Goal: Navigation & Orientation: Find specific page/section

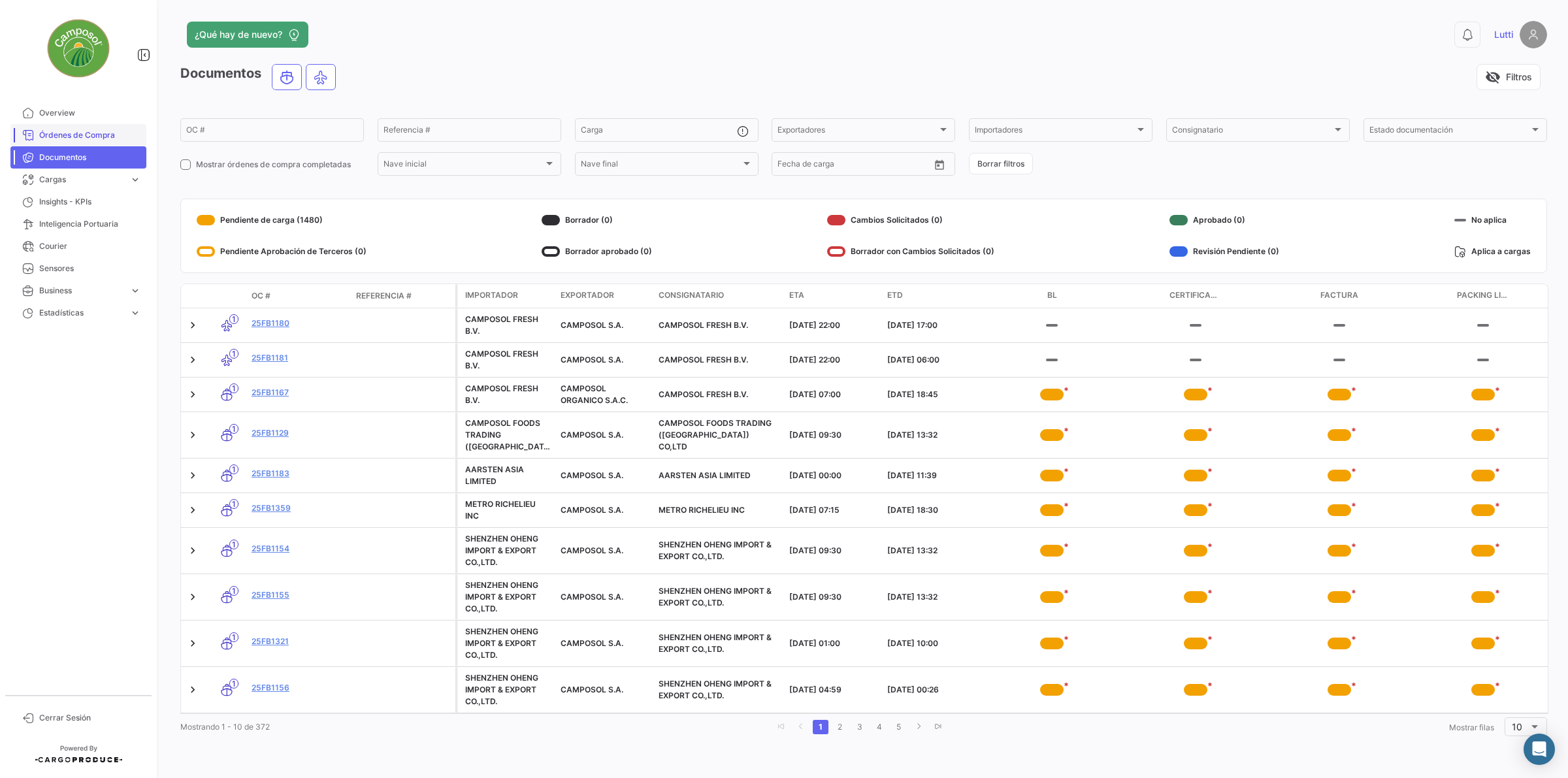
click at [50, 134] on span "Órdenes de Compra" at bounding box center [90, 135] width 102 height 12
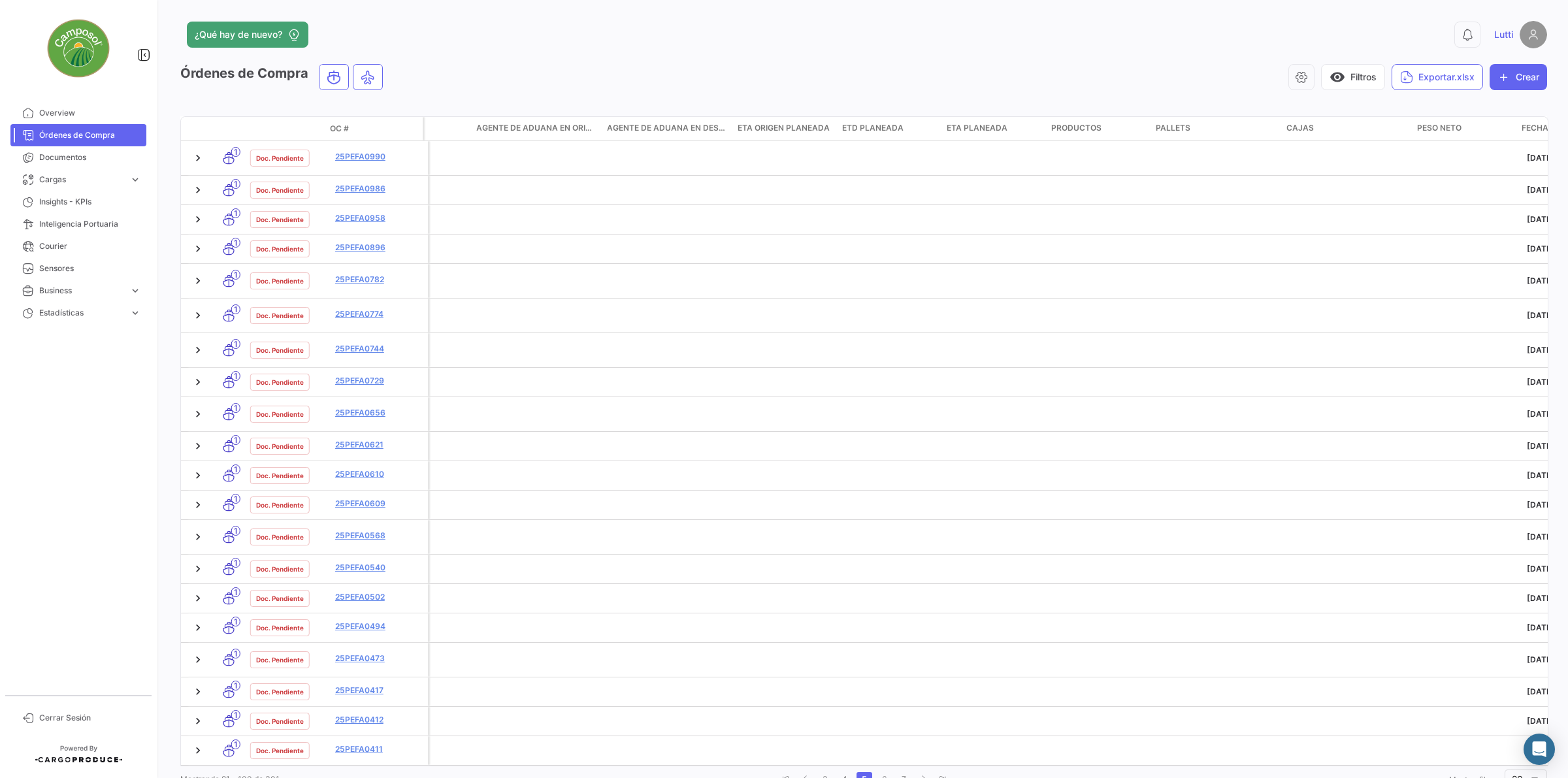
scroll to position [0, 2249]
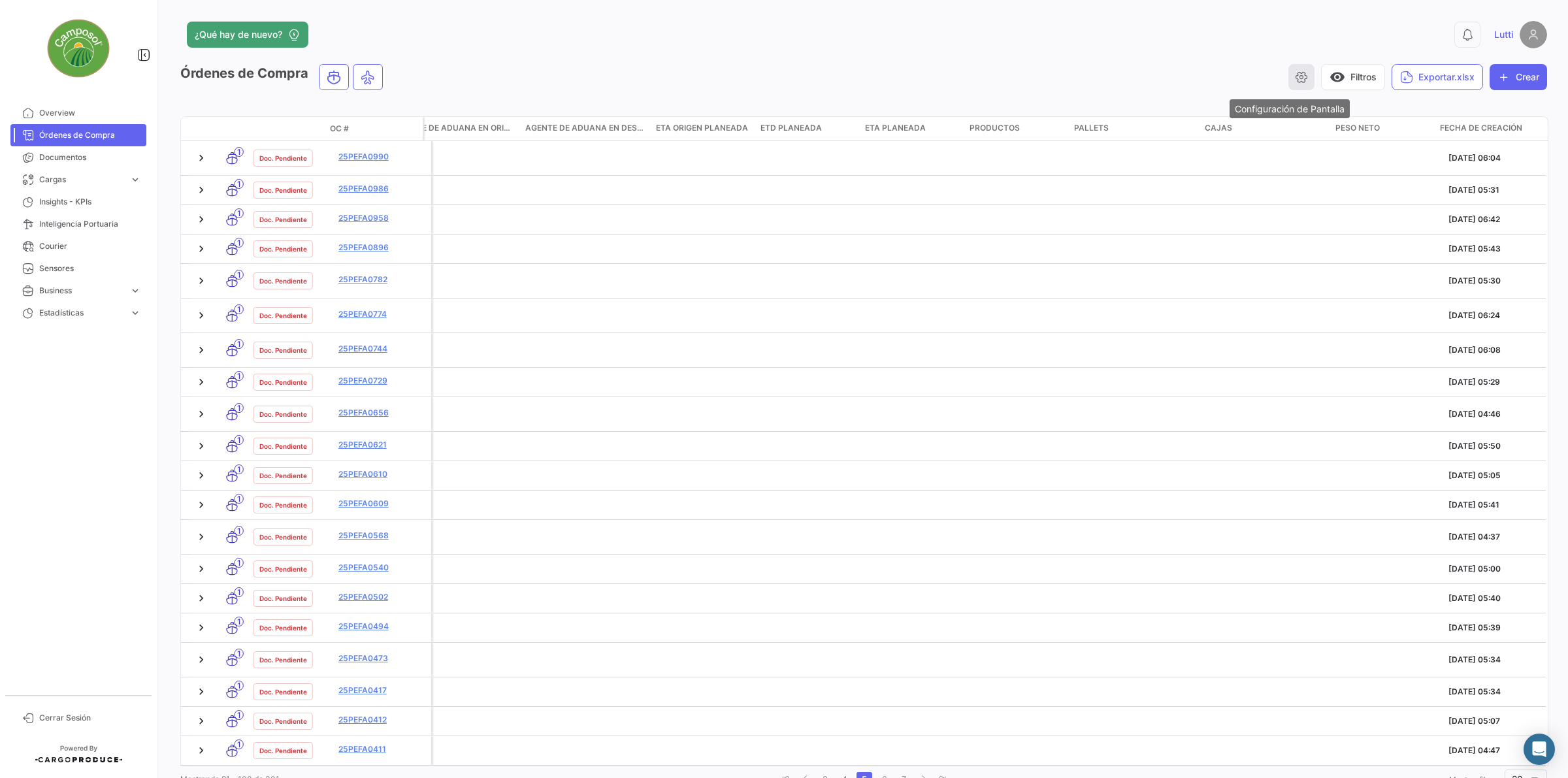
click at [1114, 73] on icon "button" at bounding box center [1301, 77] width 13 height 13
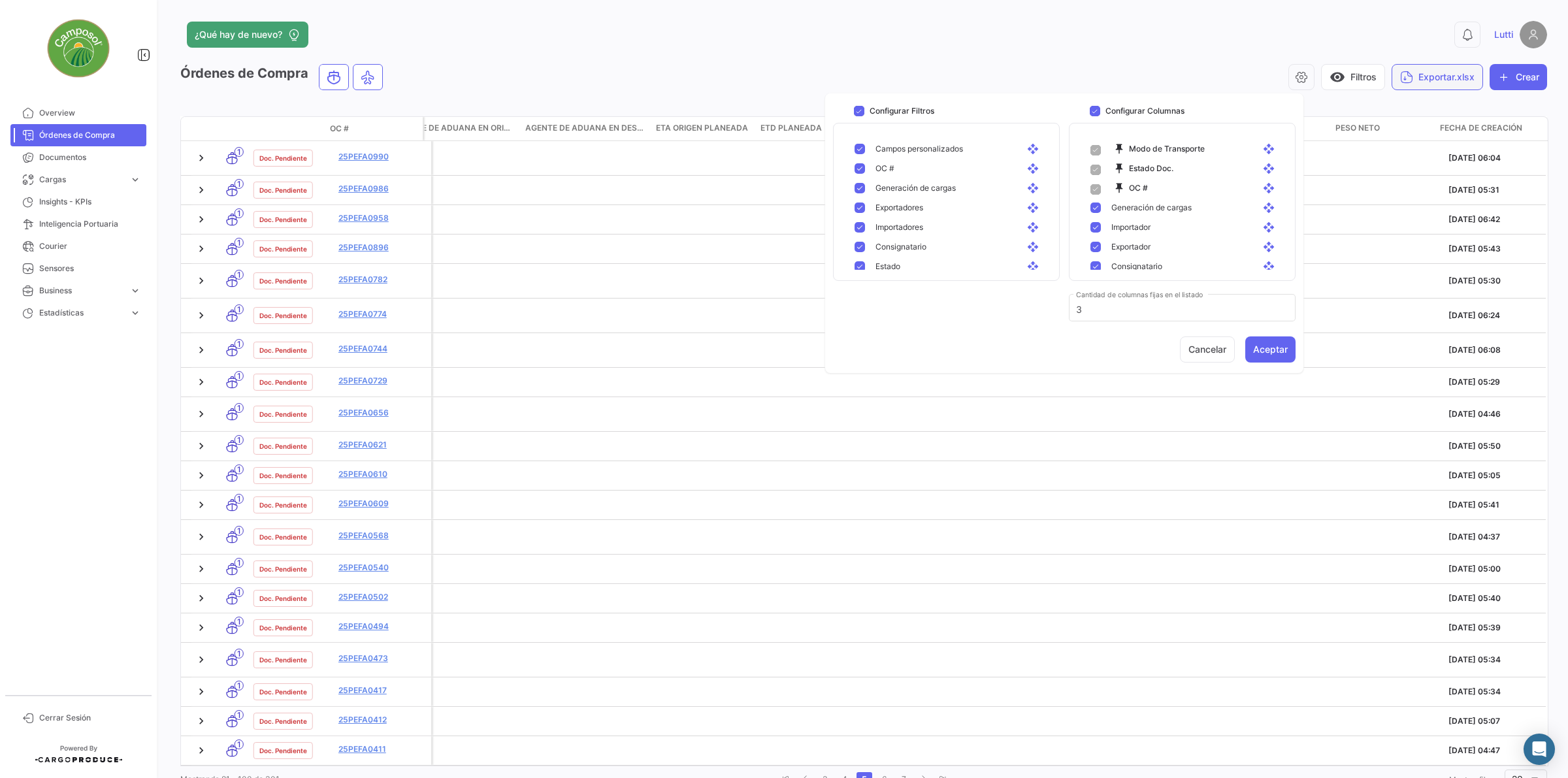
click at [1114, 80] on button "Exportar.xlsx" at bounding box center [1437, 77] width 91 height 26
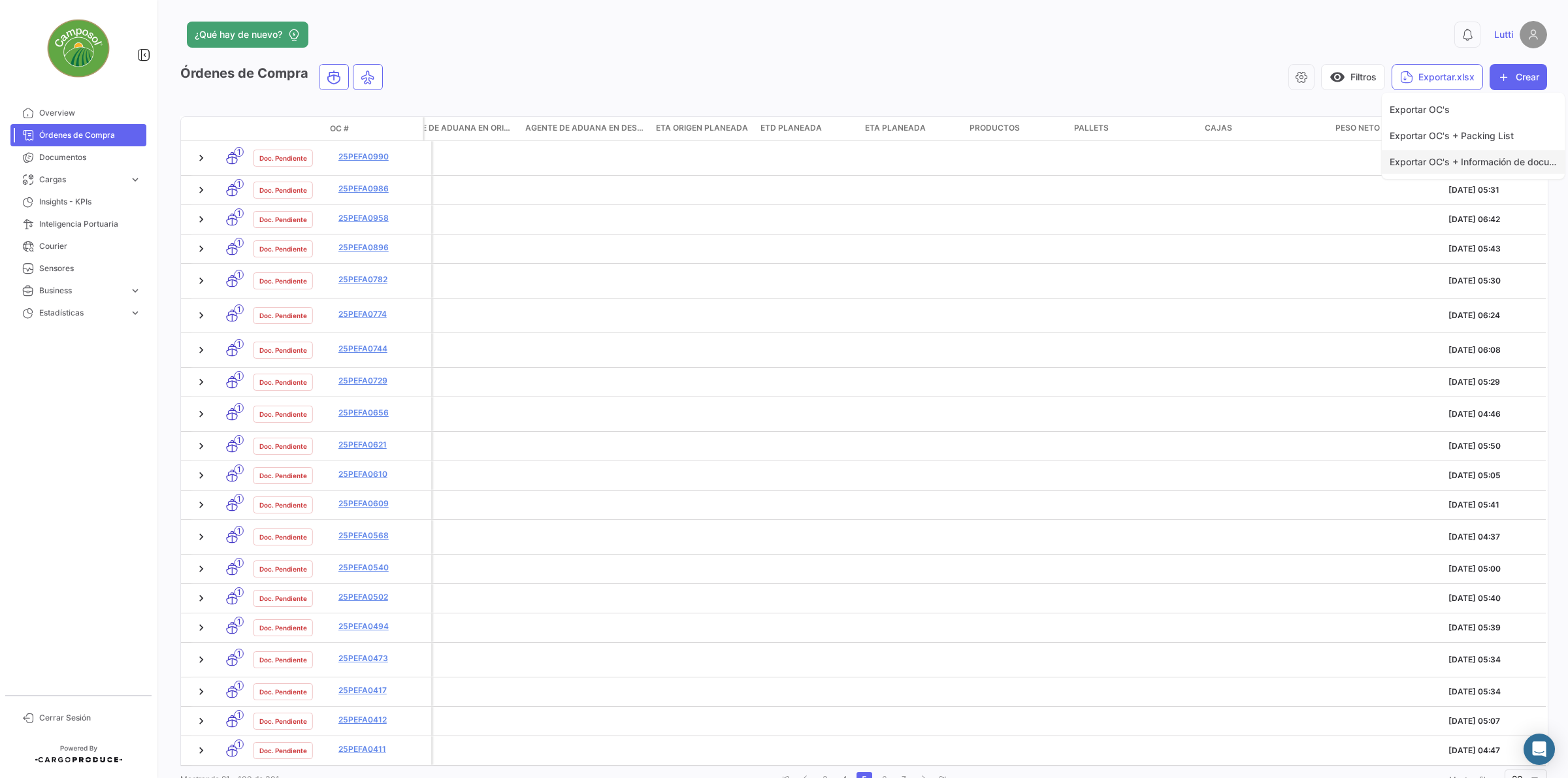
click at [1114, 156] on span "Exportar OC's + Información de documentos" at bounding box center [1485, 161] width 192 height 11
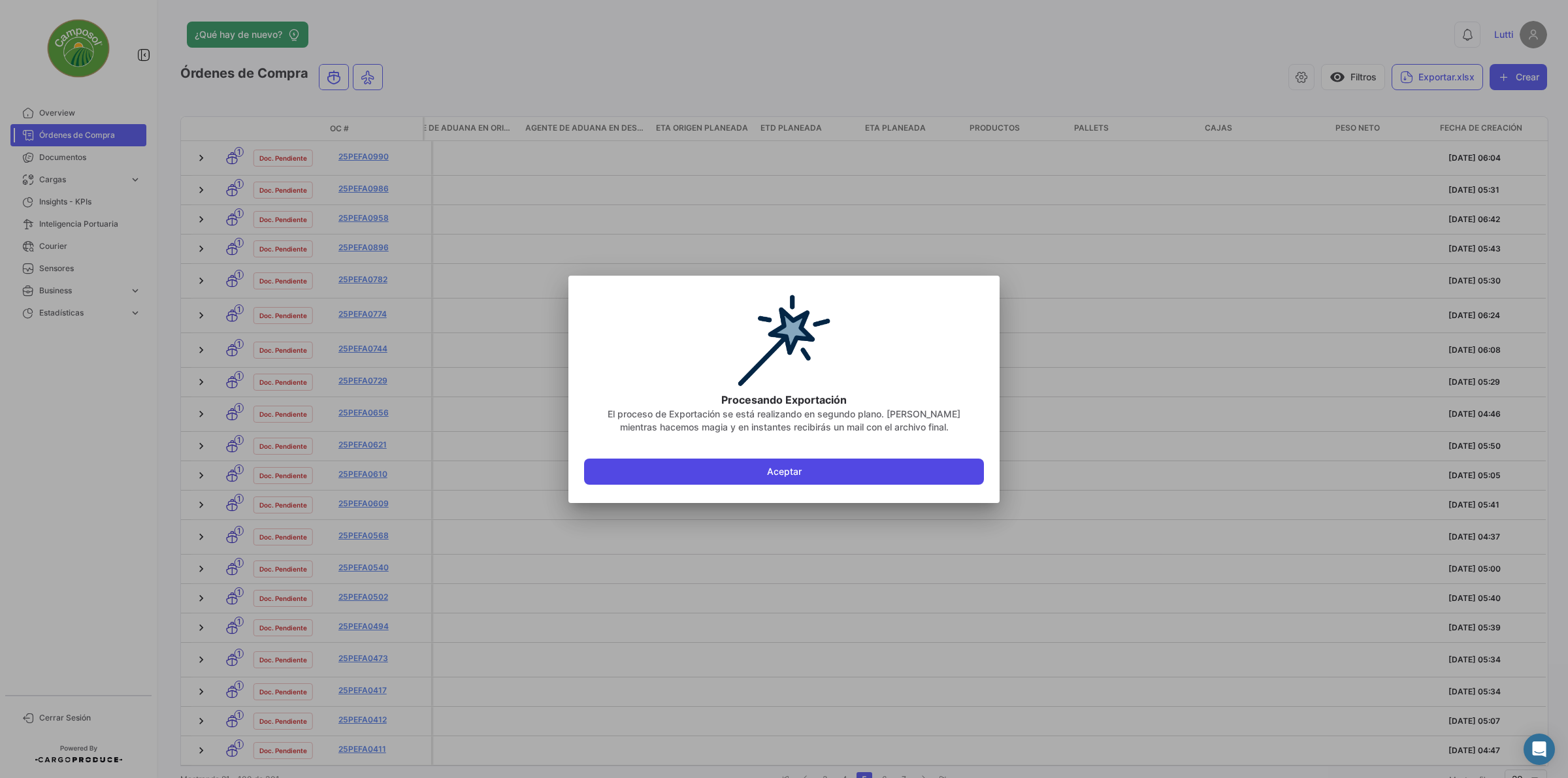
click at [830, 471] on button "Aceptar" at bounding box center [784, 471] width 399 height 26
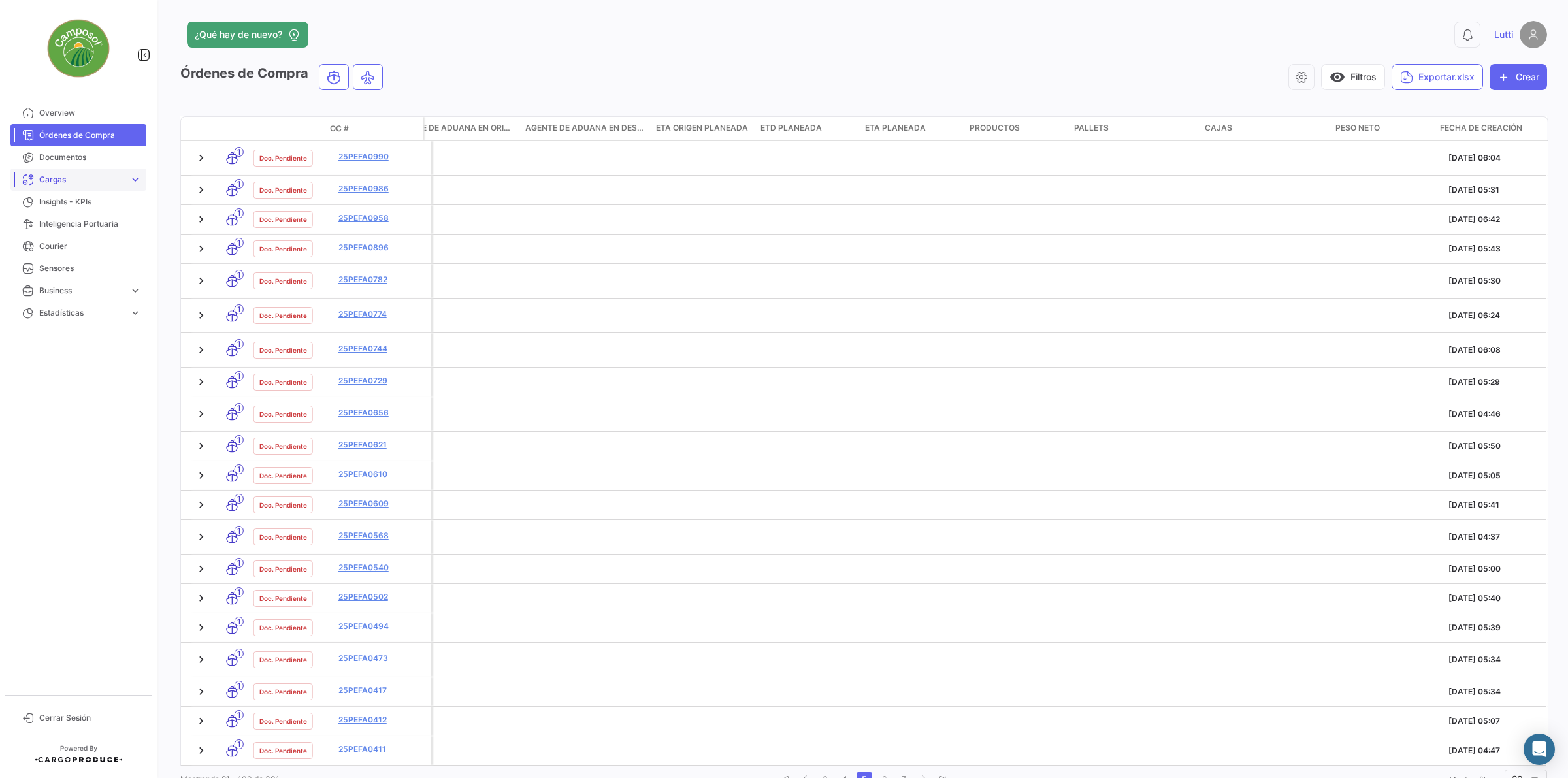
click at [46, 169] on link "Cargas expand_more" at bounding box center [78, 180] width 136 height 22
click at [97, 218] on span "Cargas Marítimas" at bounding box center [87, 229] width 117 height 22
click at [95, 229] on span "Cargas Marítimas" at bounding box center [67, 229] width 66 height 12
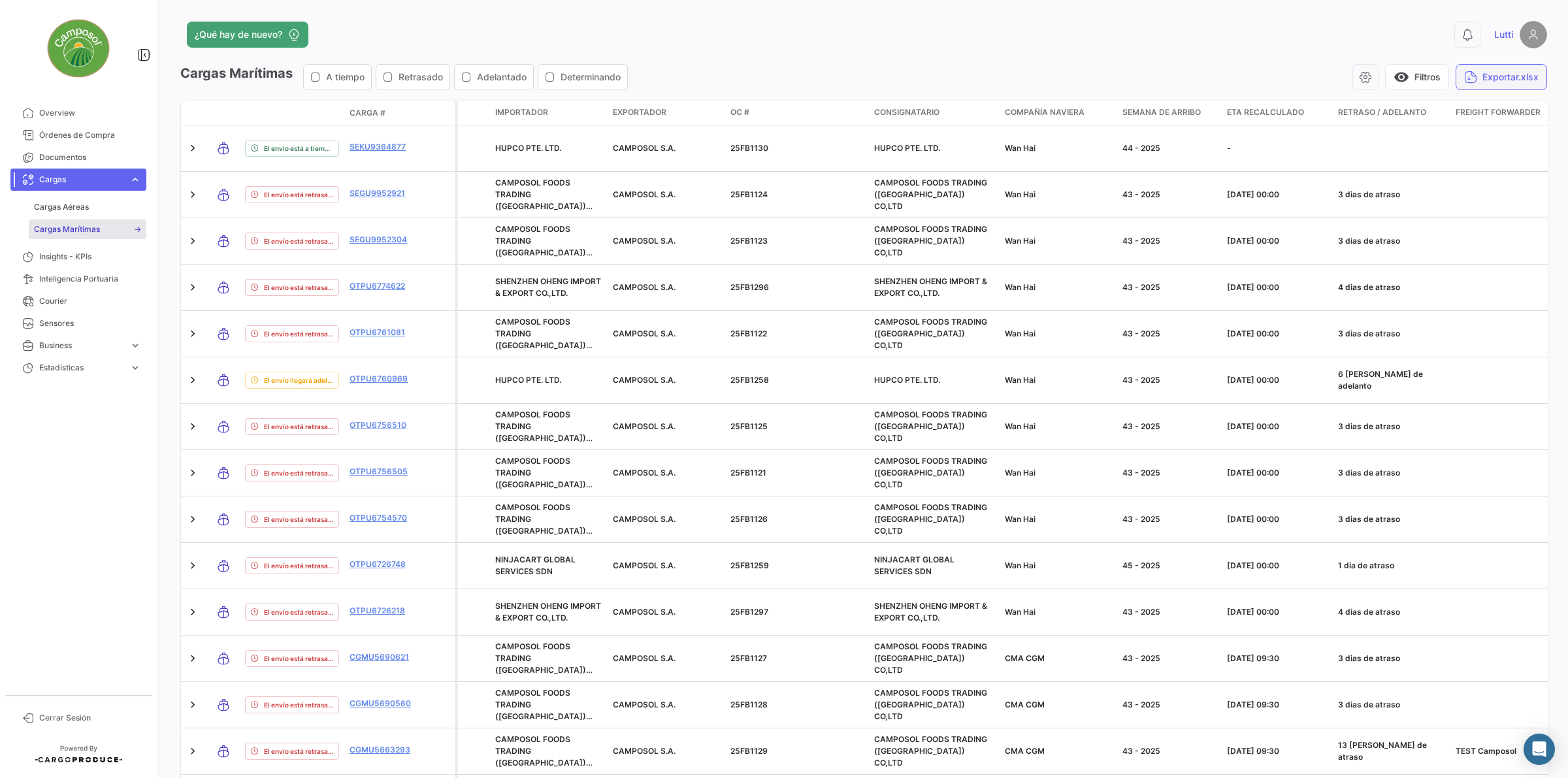
click at [1114, 83] on icon "button" at bounding box center [1471, 77] width 13 height 13
click at [88, 206] on span "Cargas Aéreas" at bounding box center [62, 207] width 55 height 12
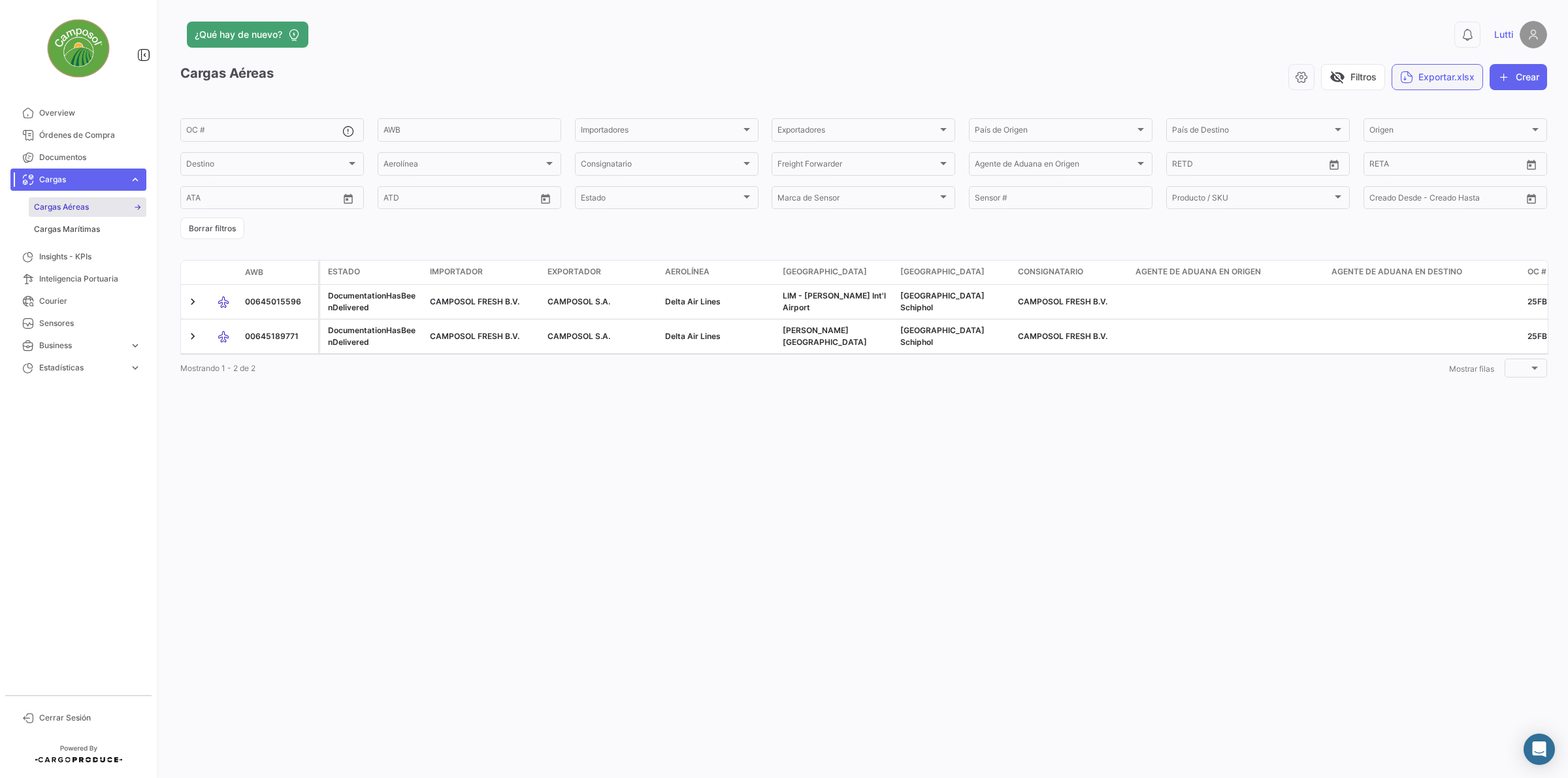
click at [1114, 78] on button "Exportar.xlsx" at bounding box center [1437, 77] width 91 height 26
click at [1114, 77] on icon "button" at bounding box center [1301, 77] width 13 height 13
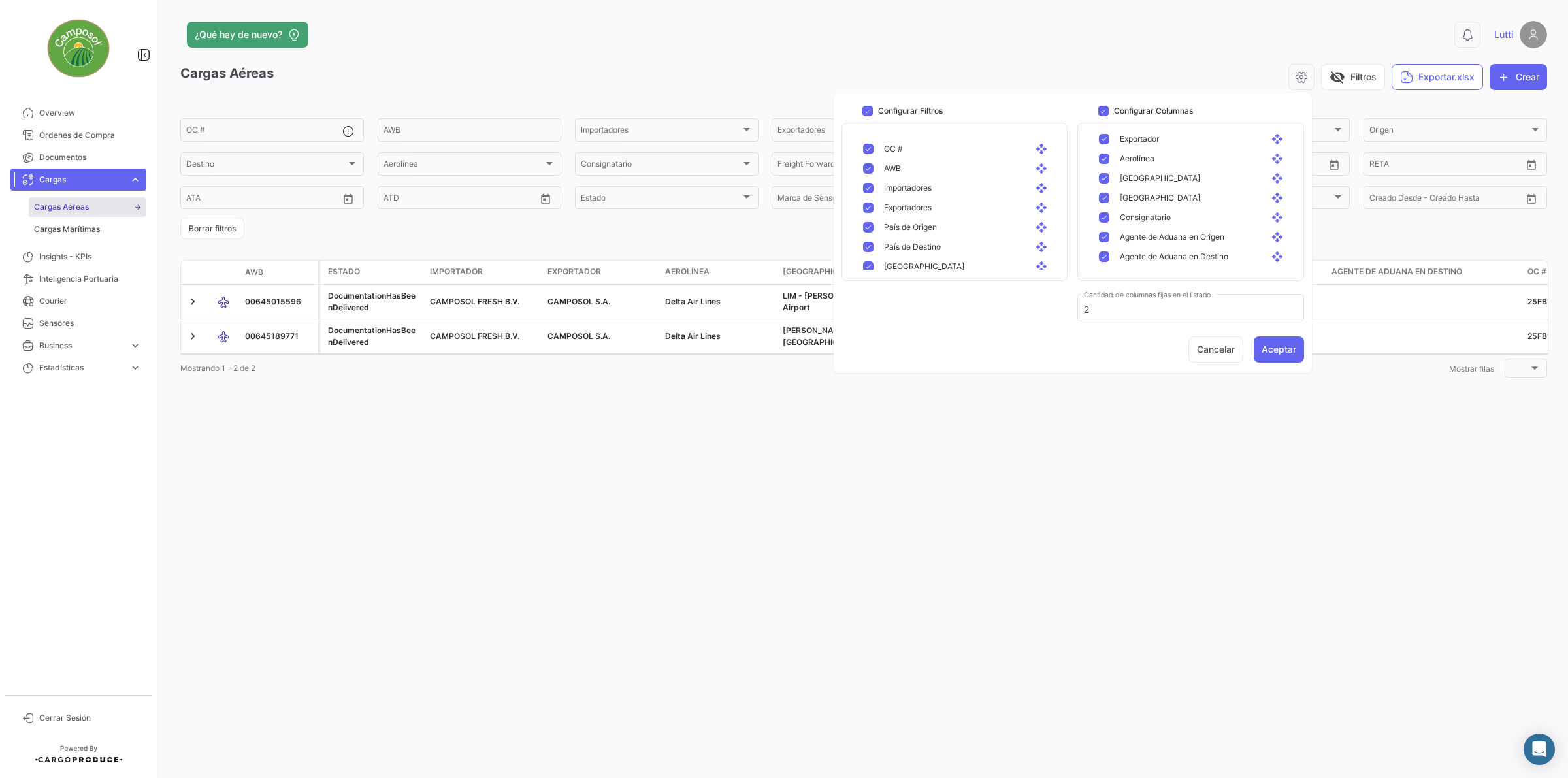
scroll to position [300, 0]
click at [75, 158] on span "Documentos" at bounding box center [90, 157] width 102 height 12
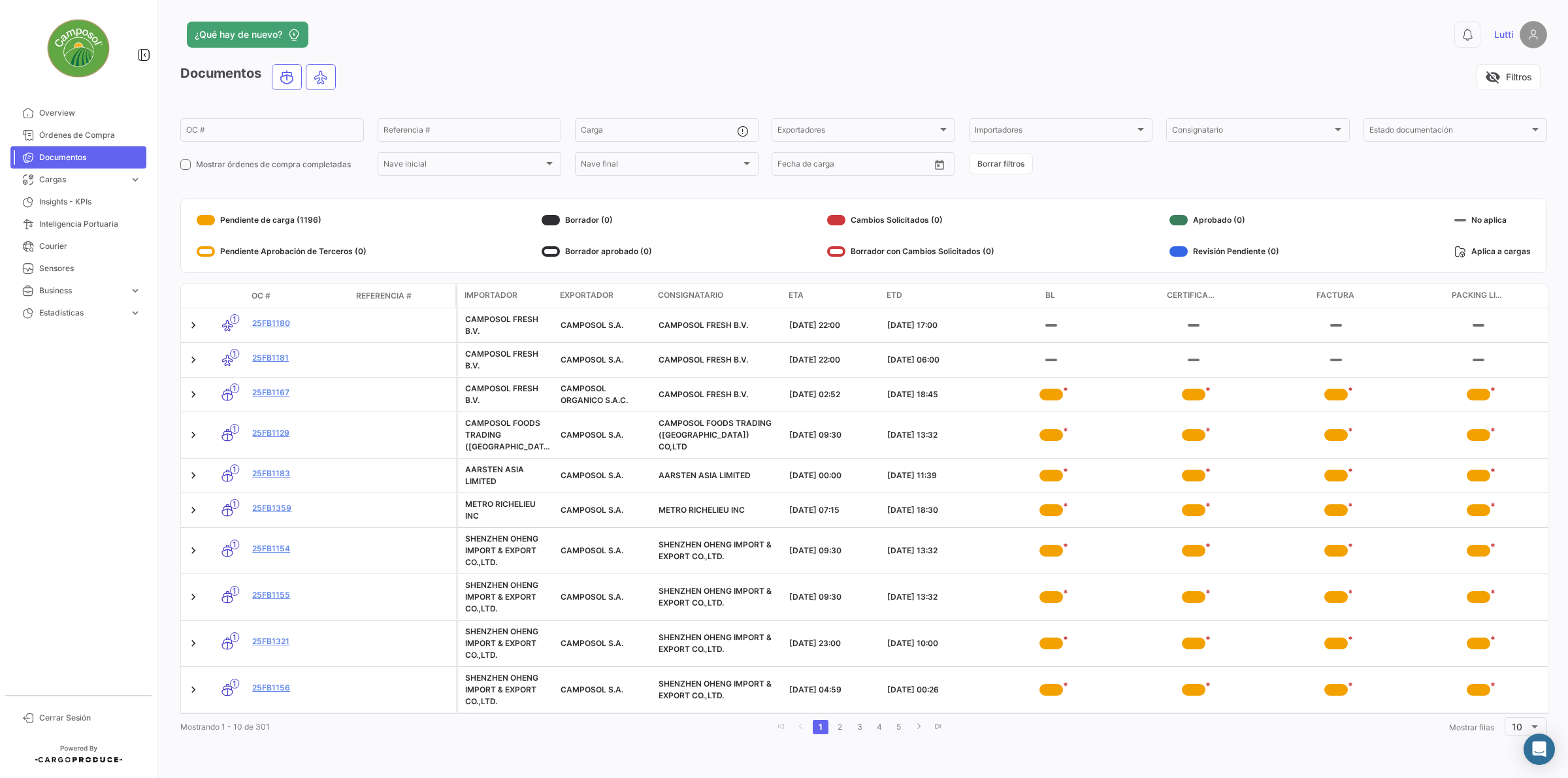
scroll to position [0, 10]
click at [1114, 85] on button "visibility_off Filtros" at bounding box center [1508, 77] width 64 height 26
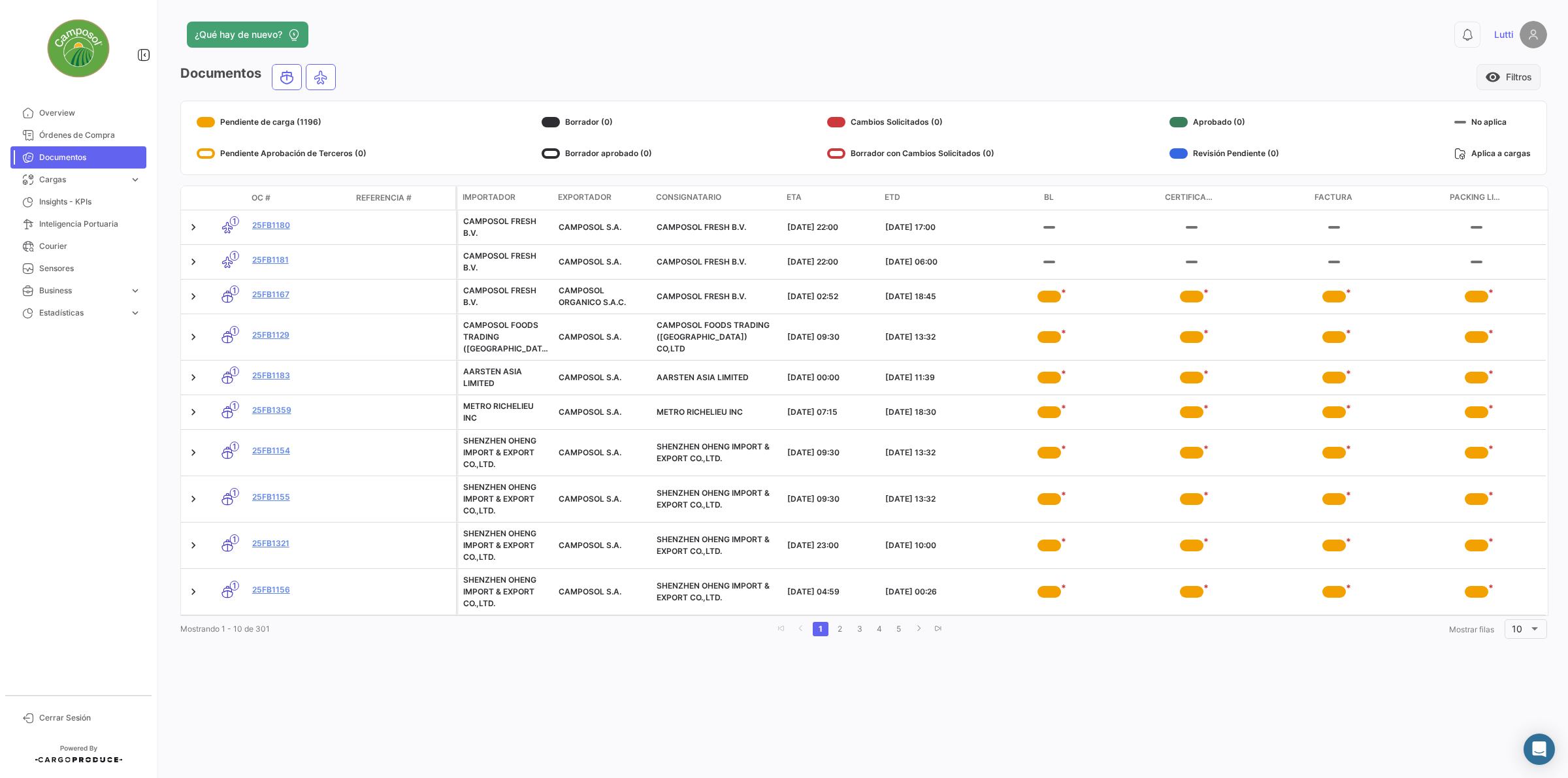
scroll to position [0, 2]
click at [1114, 85] on button "visibility Filtros" at bounding box center [1508, 77] width 64 height 26
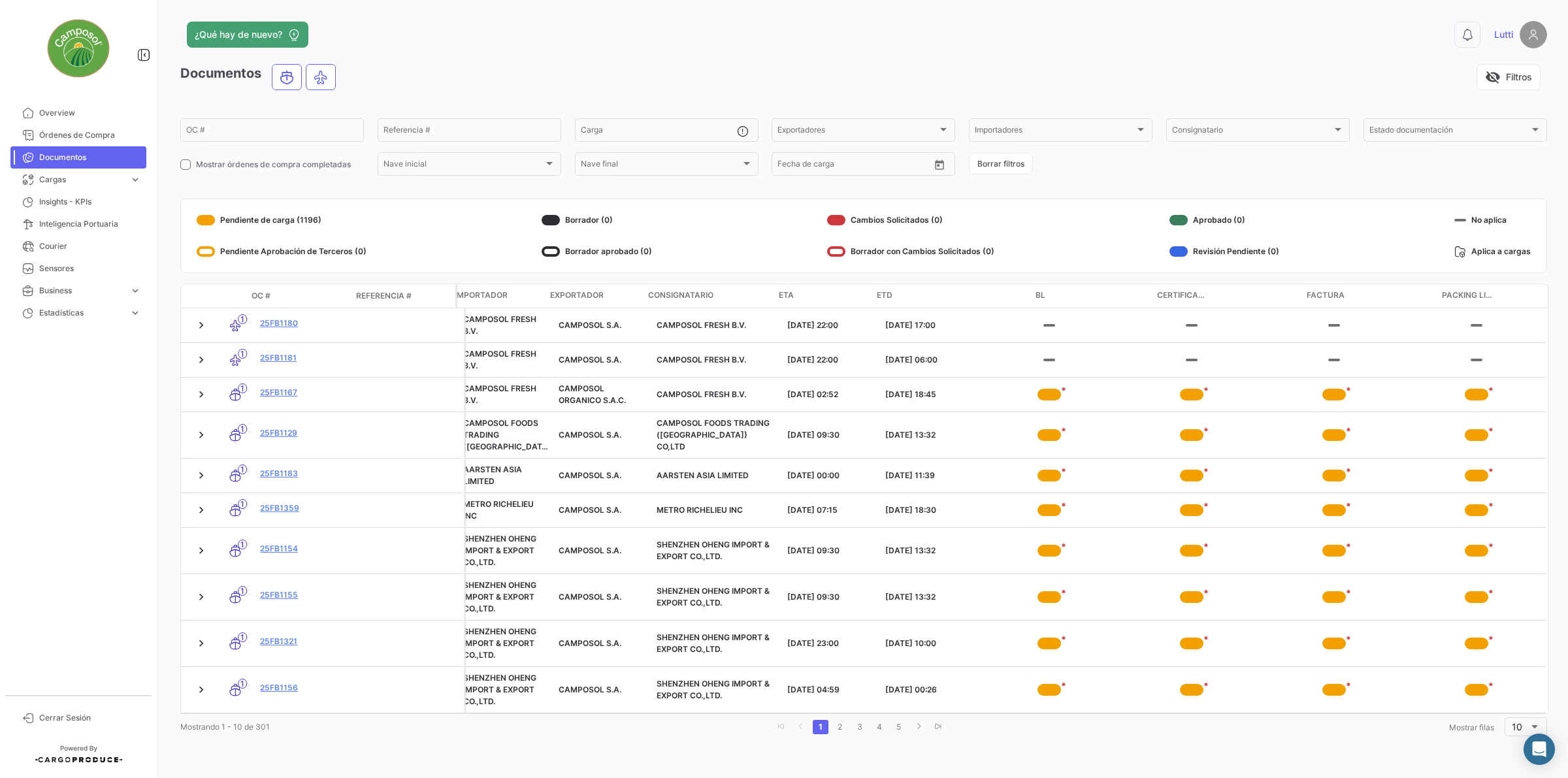
scroll to position [0, 0]
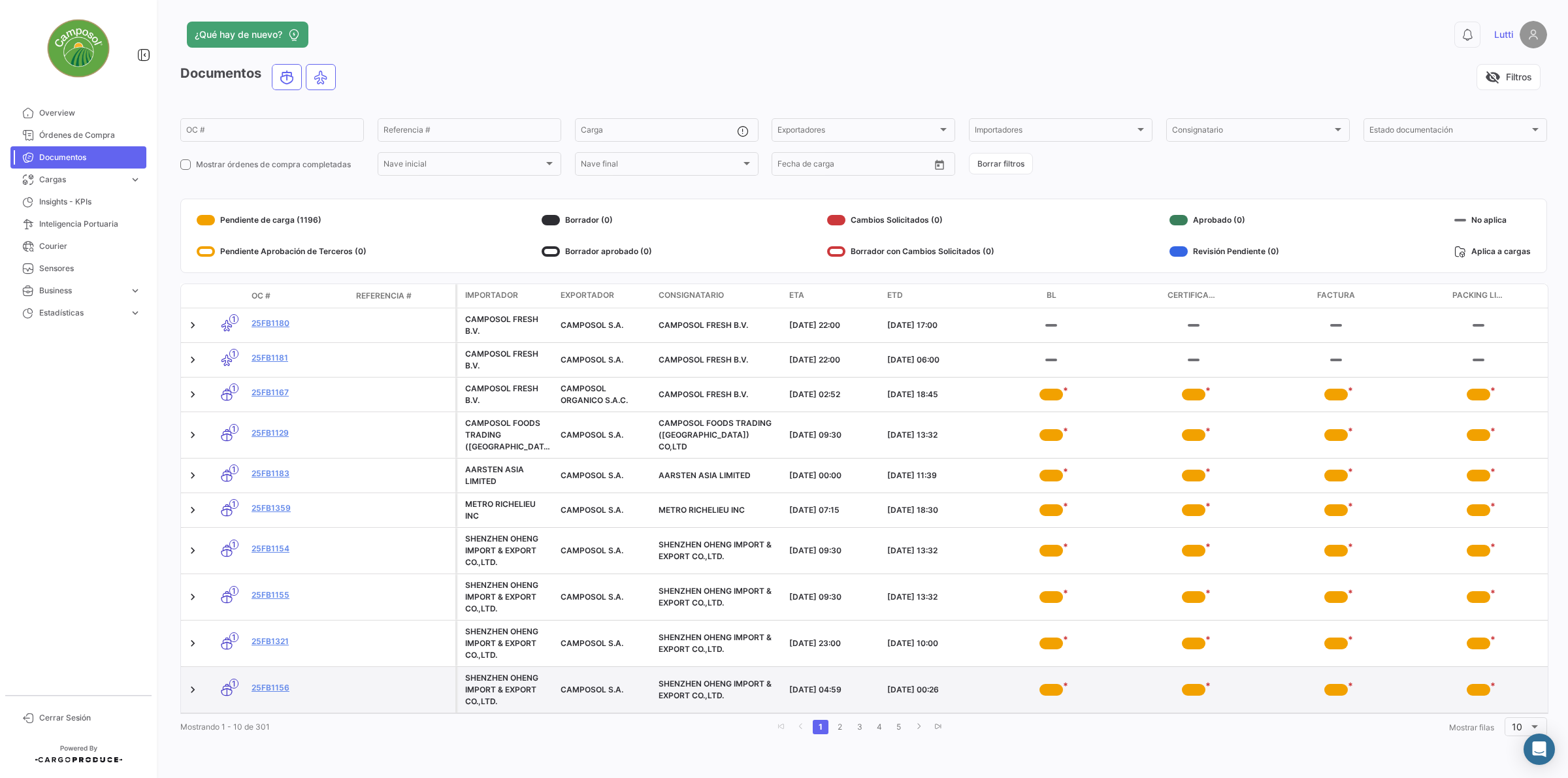
drag, startPoint x: 1182, startPoint y: 726, endPoint x: 1278, endPoint y: 709, distance: 97.5
click at [1114, 522] on datatable-body "1 25FB1180 CAMPOSOL FRESH B.V. [PERSON_NAME] S.A. CAMPOSOL FRESH B.V. [DATE] 22…" at bounding box center [864, 511] width 1368 height 406
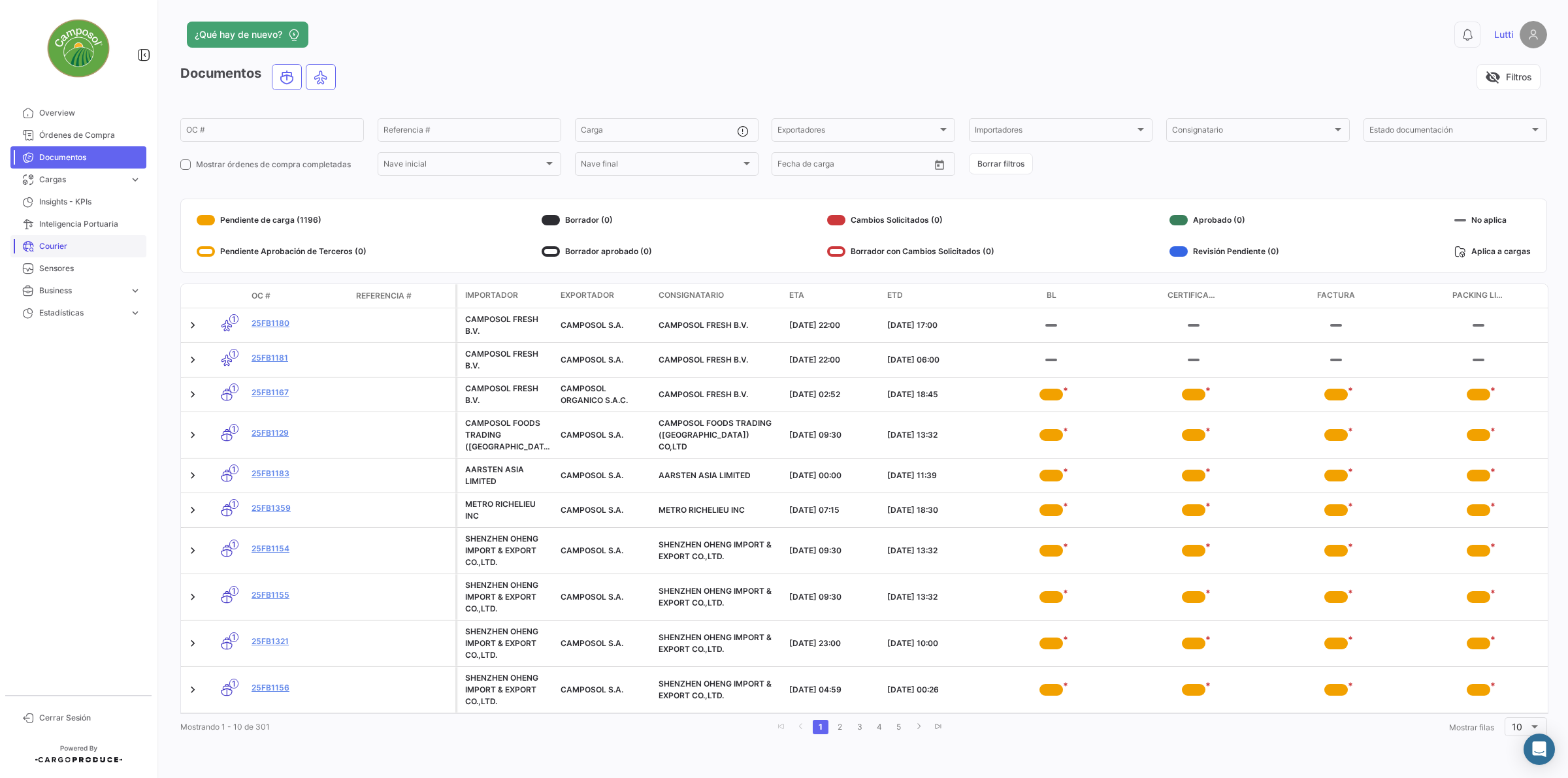
click at [37, 246] on link "Courier" at bounding box center [78, 246] width 136 height 22
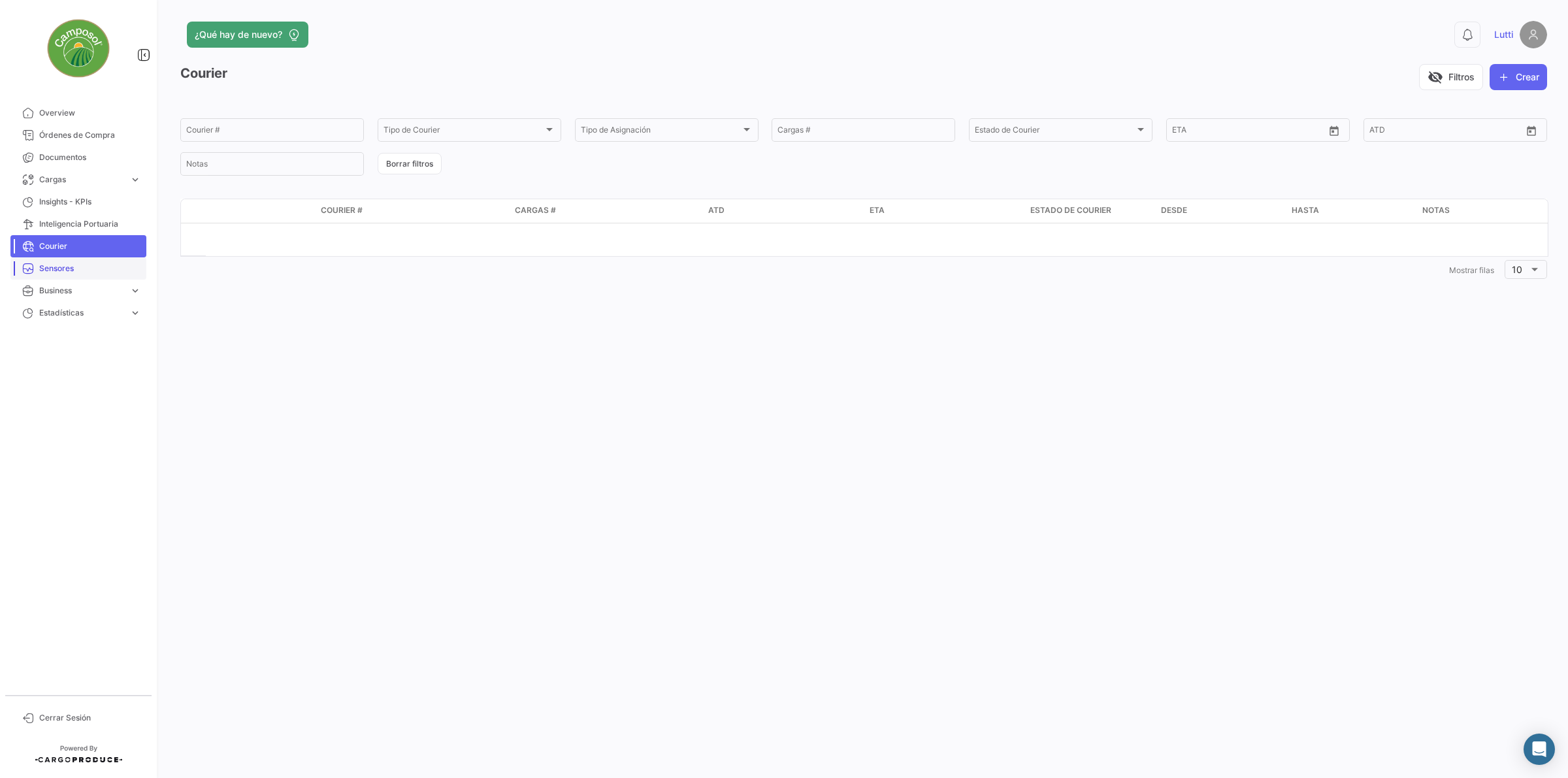
click at [90, 268] on span "Sensores" at bounding box center [90, 268] width 102 height 12
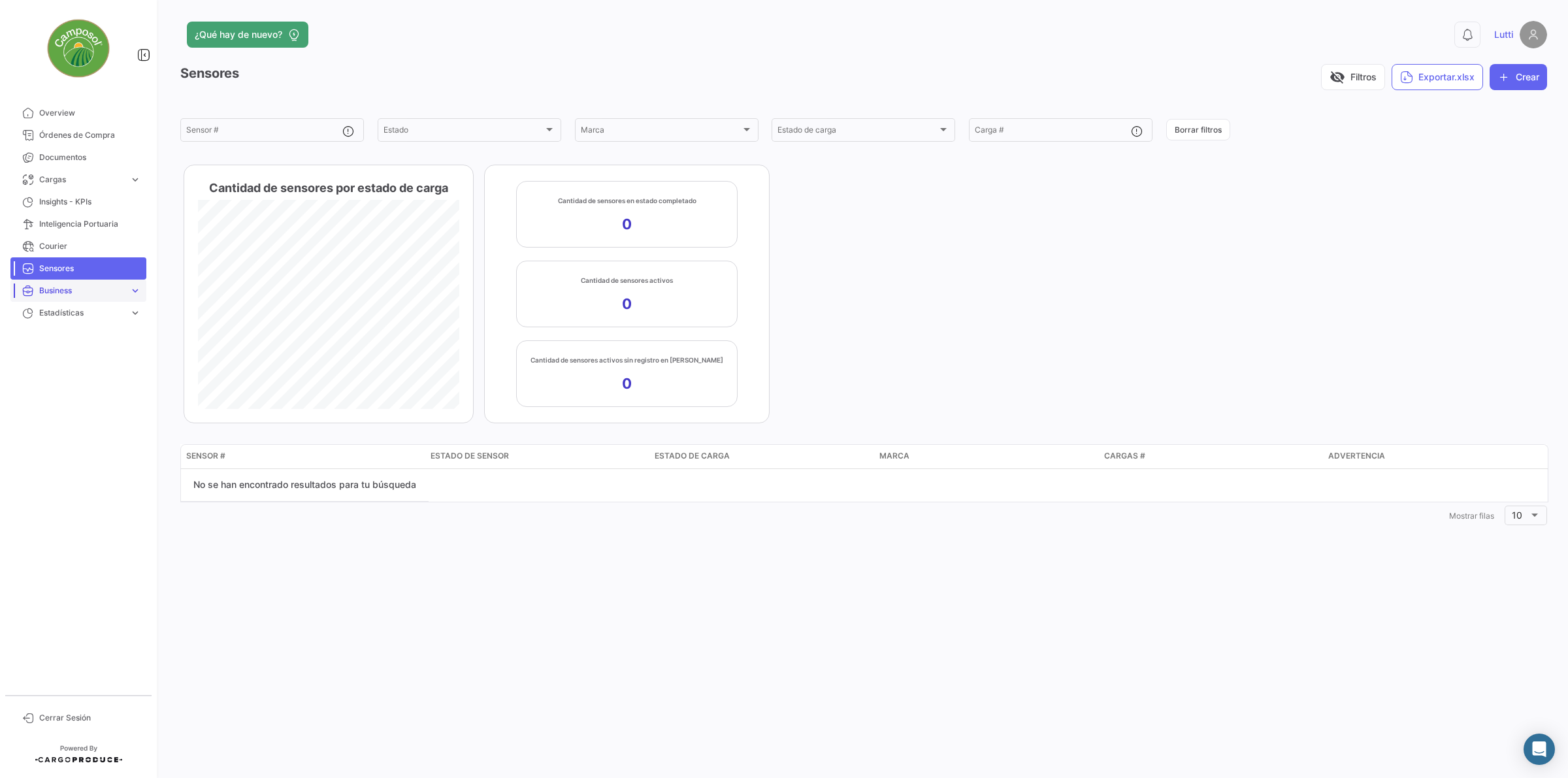
click at [59, 295] on span "Business" at bounding box center [81, 291] width 85 height 12
click at [67, 321] on link "Tags" at bounding box center [87, 318] width 117 height 20
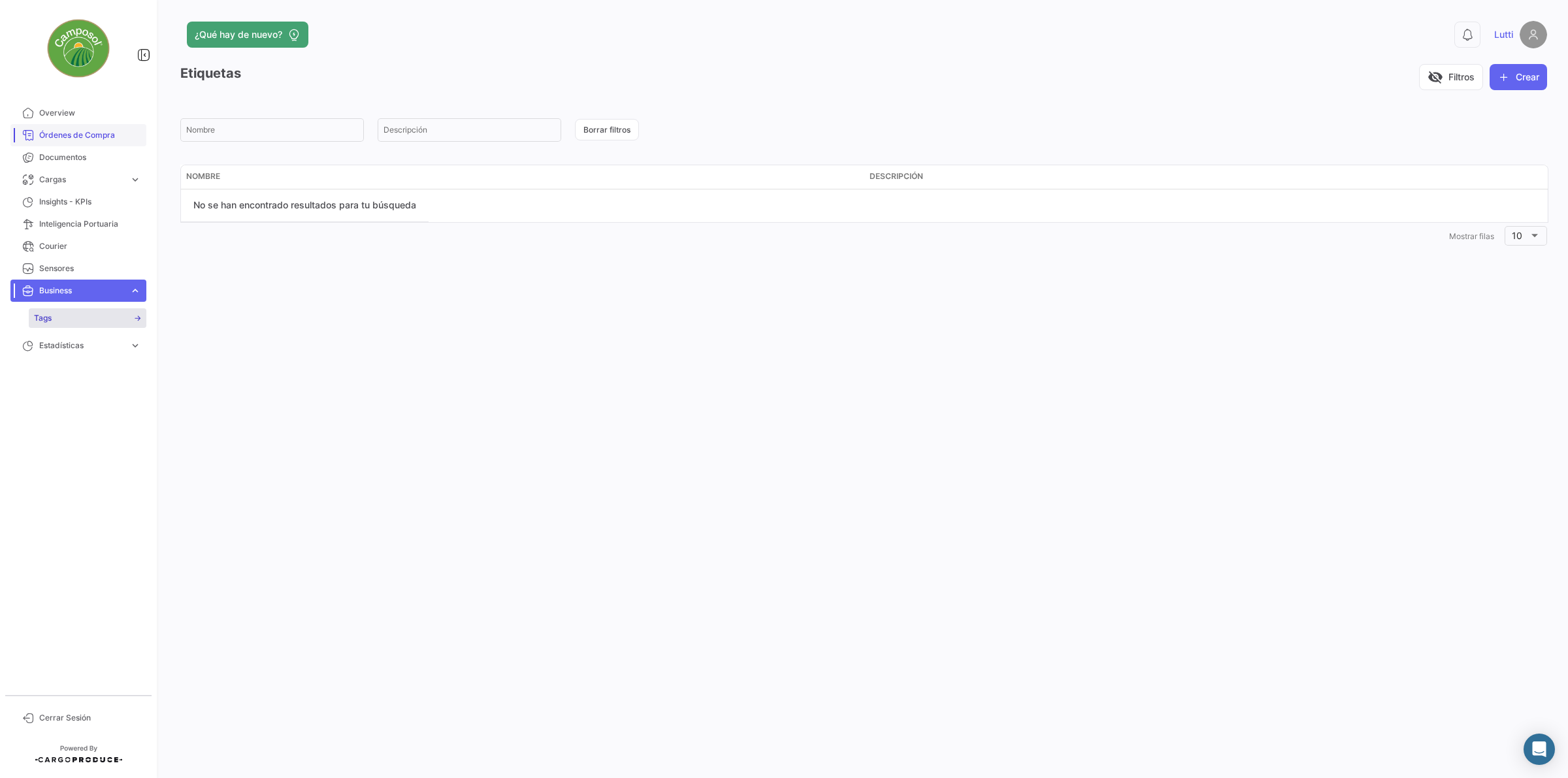
click at [51, 131] on span "Órdenes de Compra" at bounding box center [90, 135] width 102 height 12
